Goal: Task Accomplishment & Management: Manage account settings

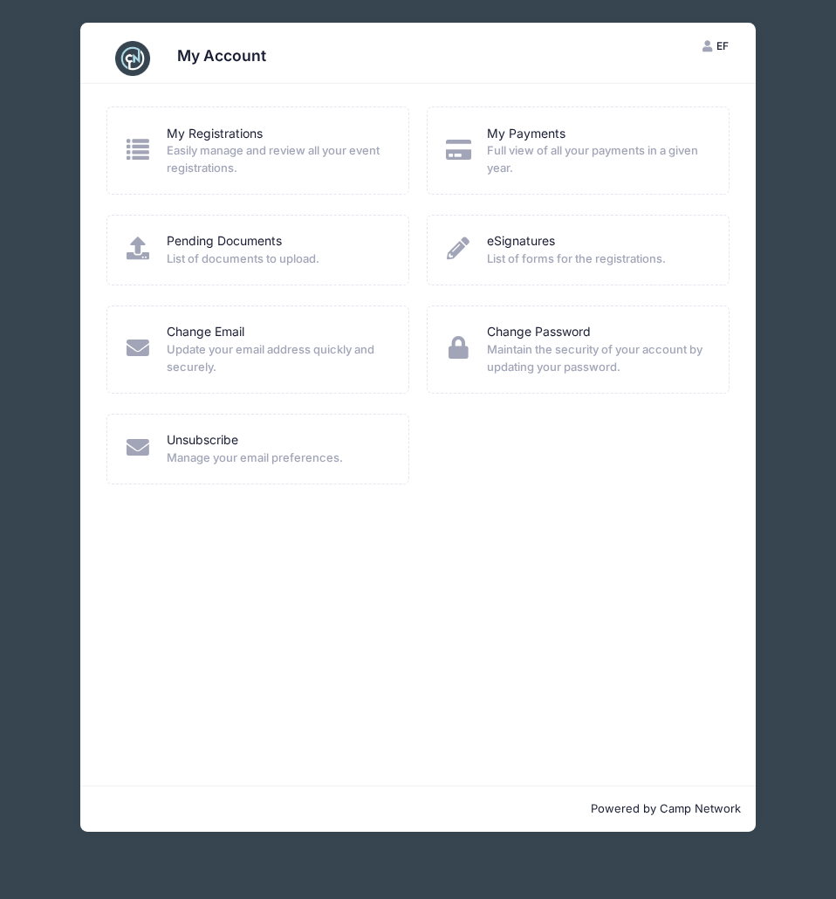
click at [214, 145] on span "Easily manage and review all your event registrations." at bounding box center [277, 159] width 220 height 34
drag, startPoint x: 141, startPoint y: 148, endPoint x: 150, endPoint y: 130, distance: 19.9
click at [141, 148] on icon at bounding box center [138, 149] width 28 height 23
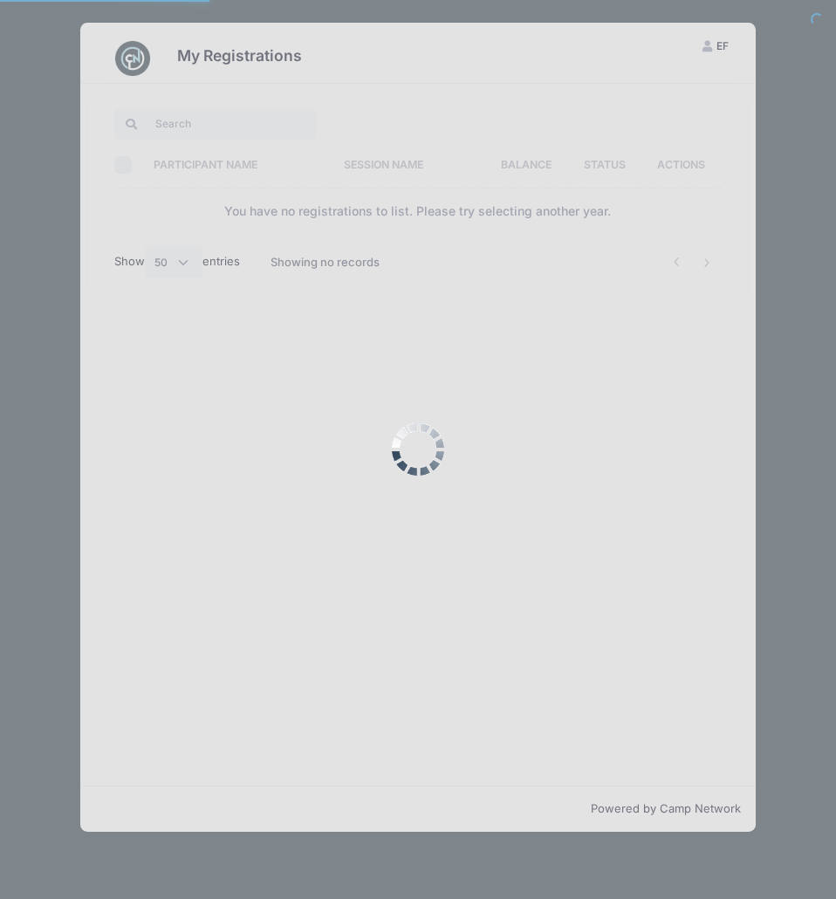
select select "50"
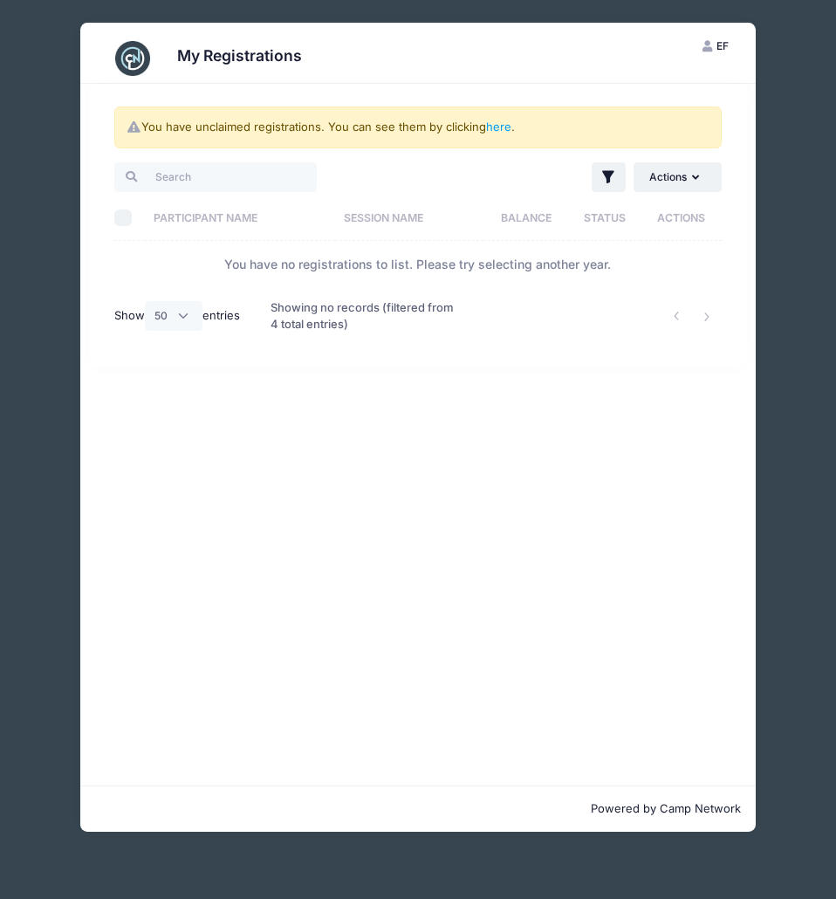
click at [723, 48] on span "EF" at bounding box center [723, 45] width 12 height 13
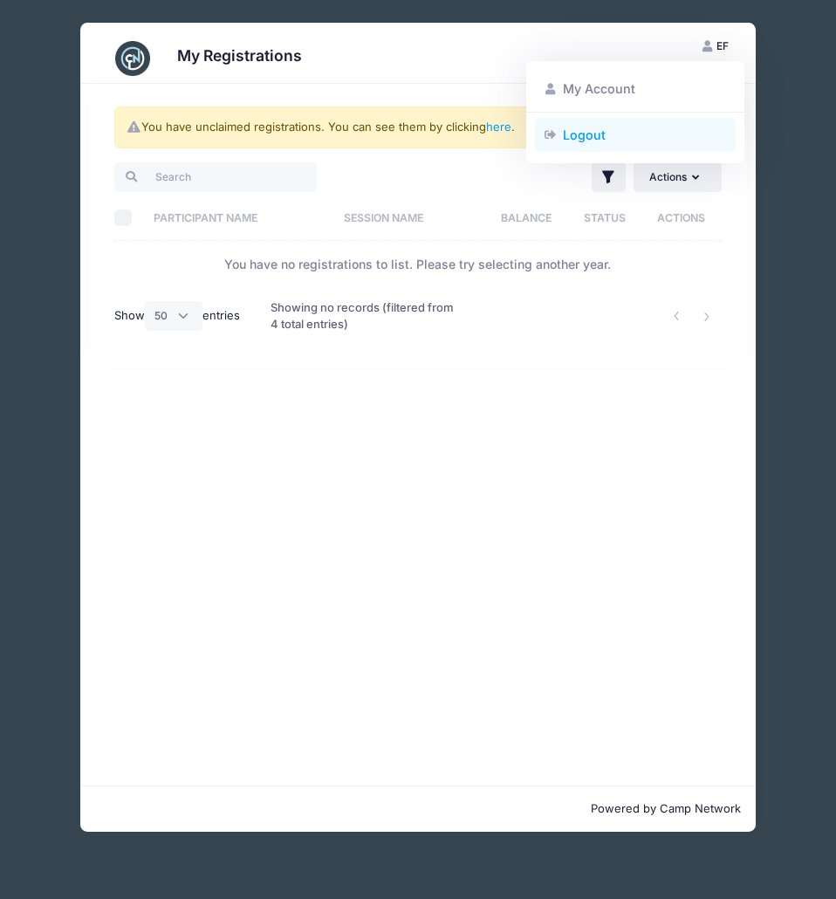
click at [581, 136] on link "Logout" at bounding box center [636, 134] width 202 height 33
